Goal: Information Seeking & Learning: Learn about a topic

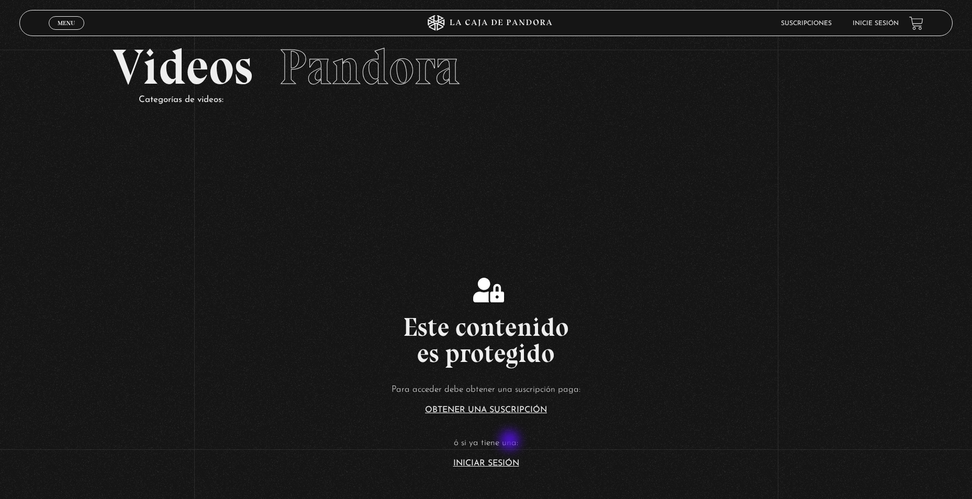
scroll to position [52, 0]
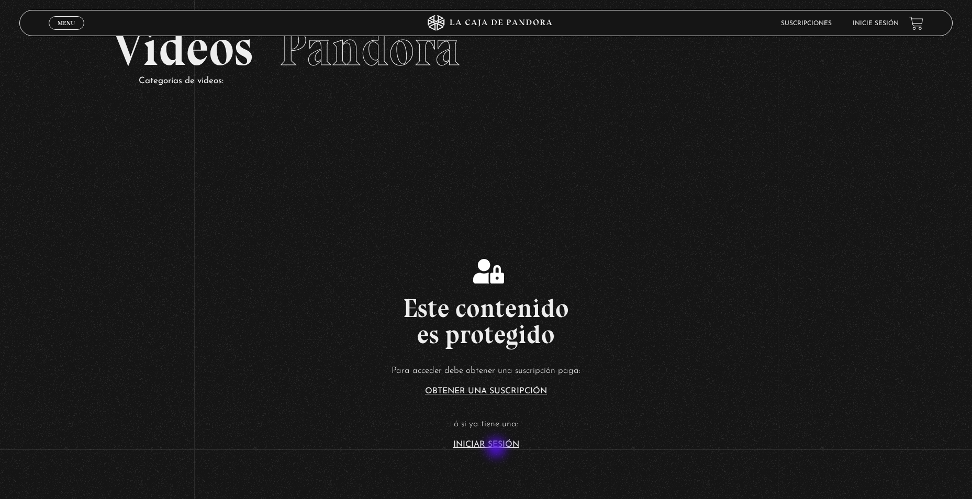
click at [497, 449] on section "Este contenido es protegido Para acceder debe obtener una suscripción paga: Obt…" at bounding box center [486, 341] width 972 height 399
click at [496, 441] on link "Iniciar Sesión" at bounding box center [486, 445] width 66 height 8
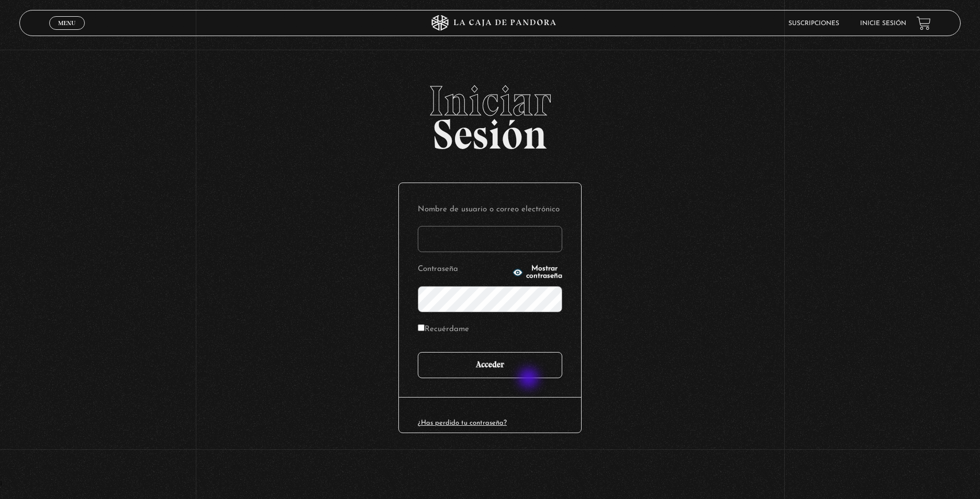
type input "CinthyaVA"
click at [530, 373] on input "Acceder" at bounding box center [490, 365] width 144 height 26
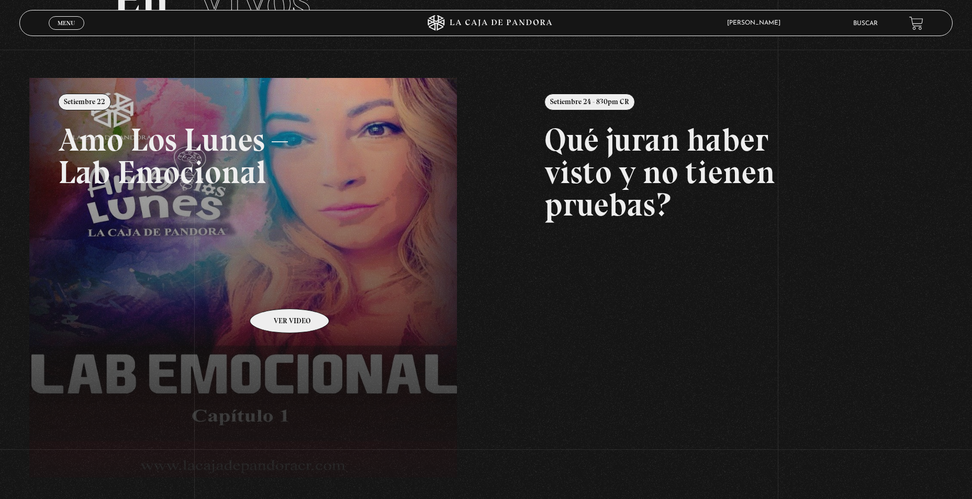
scroll to position [105, 0]
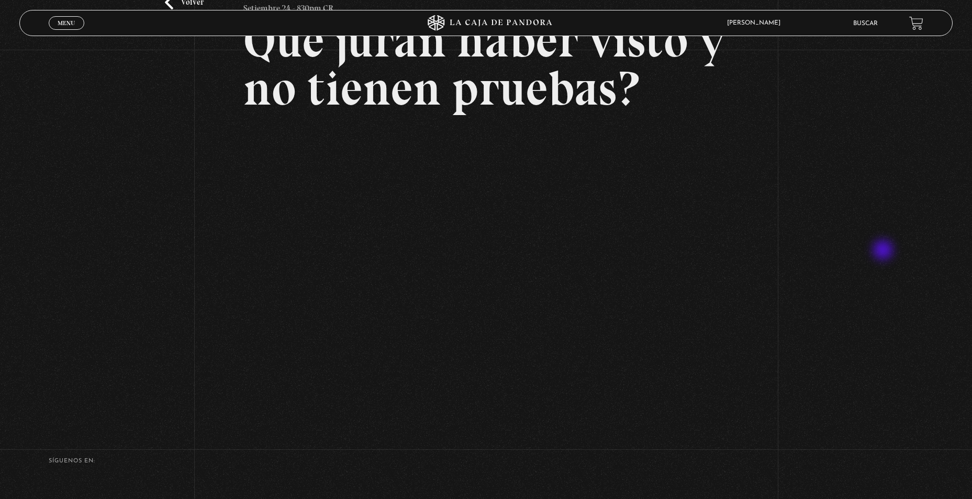
scroll to position [52, 0]
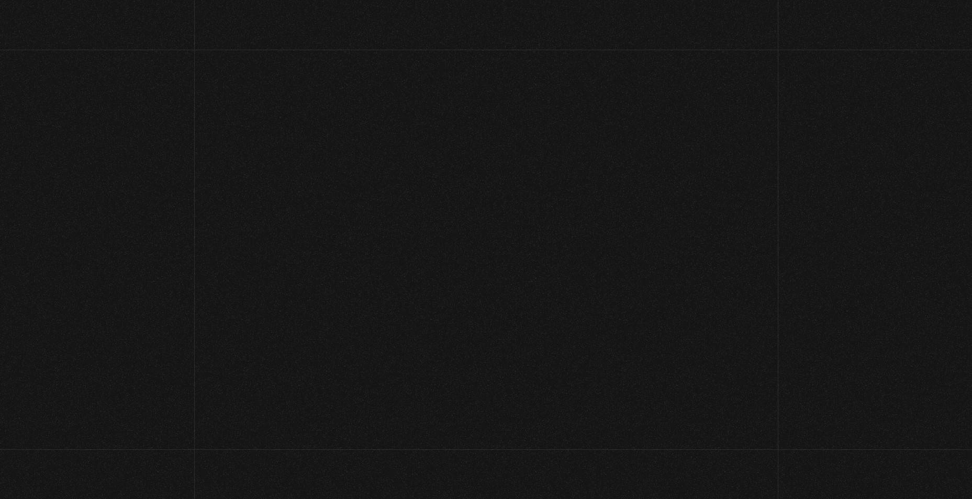
scroll to position [110, 0]
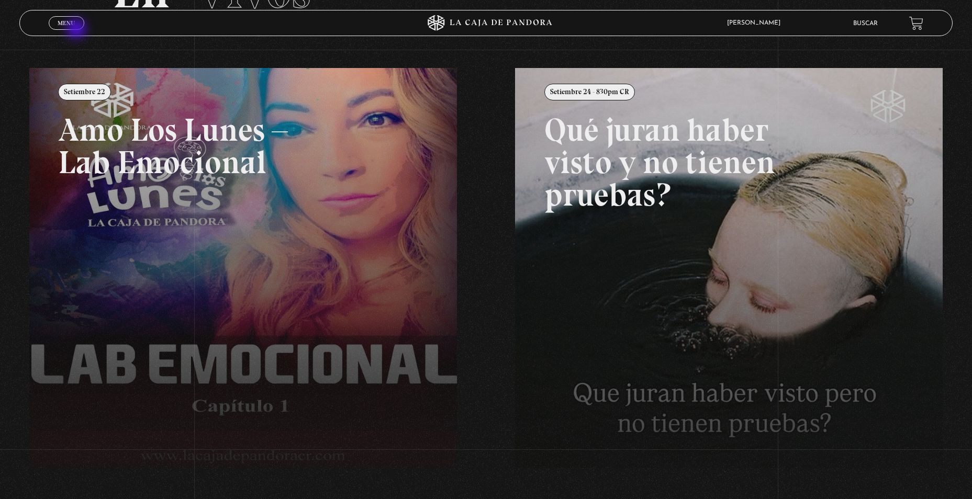
click at [77, 30] on link "Menu Cerrar" at bounding box center [67, 23] width 36 height 14
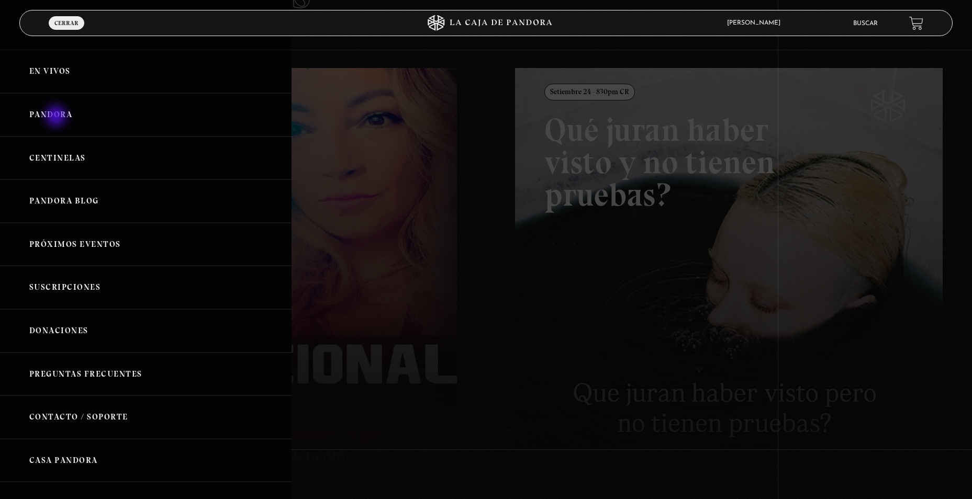
click at [57, 117] on link "Pandora" at bounding box center [146, 114] width 292 height 43
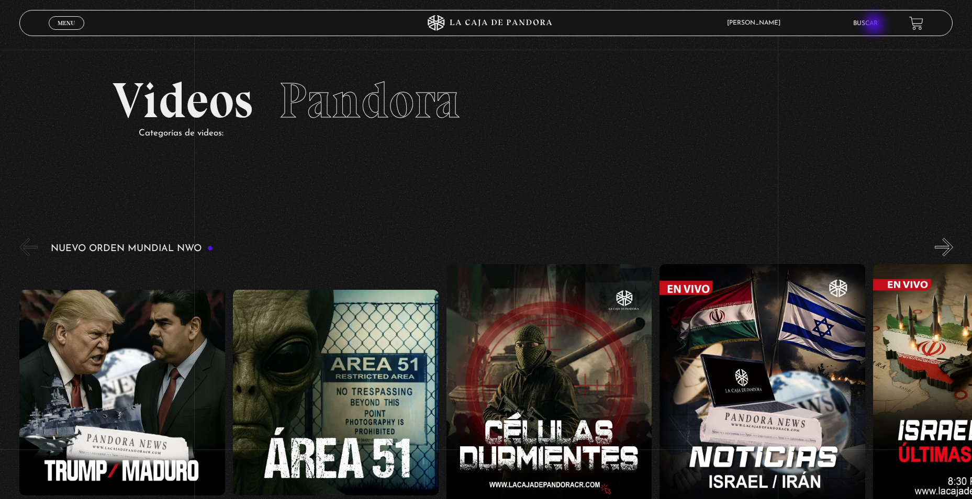
click at [875, 25] on link "Buscar" at bounding box center [865, 23] width 25 height 6
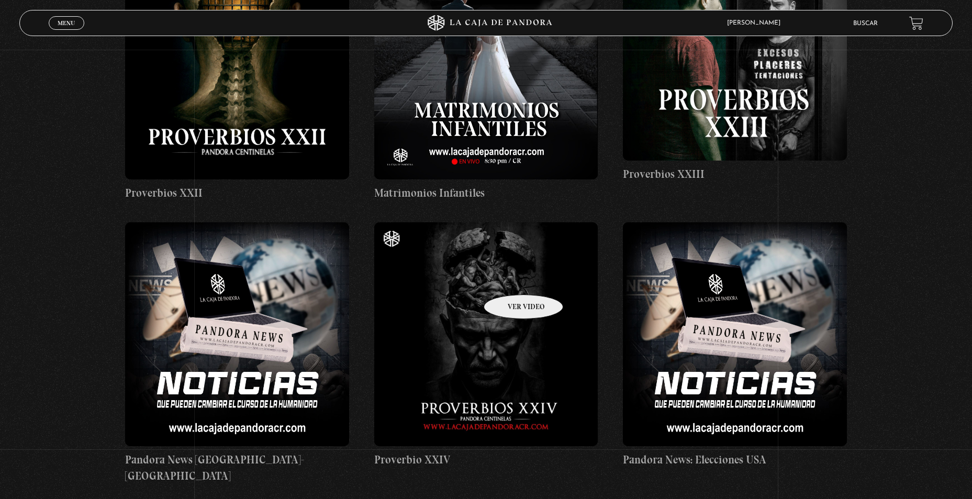
scroll to position [5234, 0]
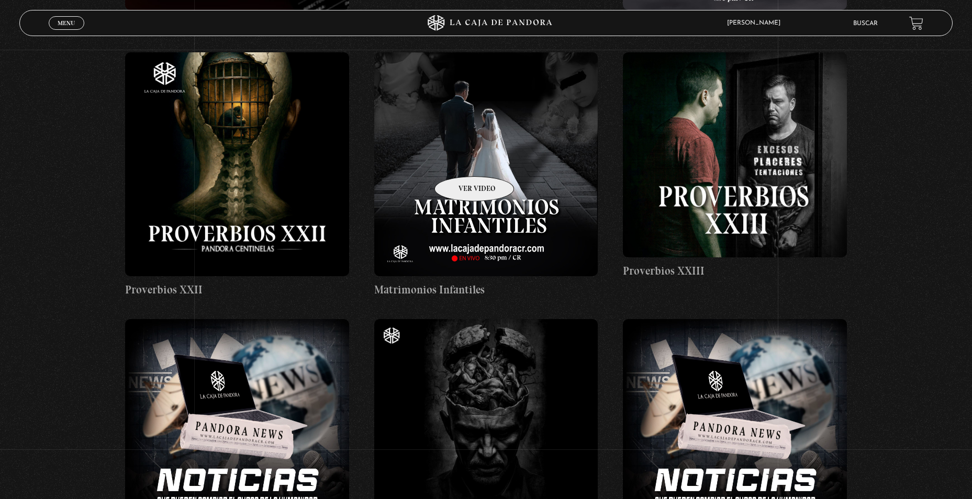
click at [461, 161] on figure at bounding box center [486, 164] width 224 height 224
